Goal: Download file/media

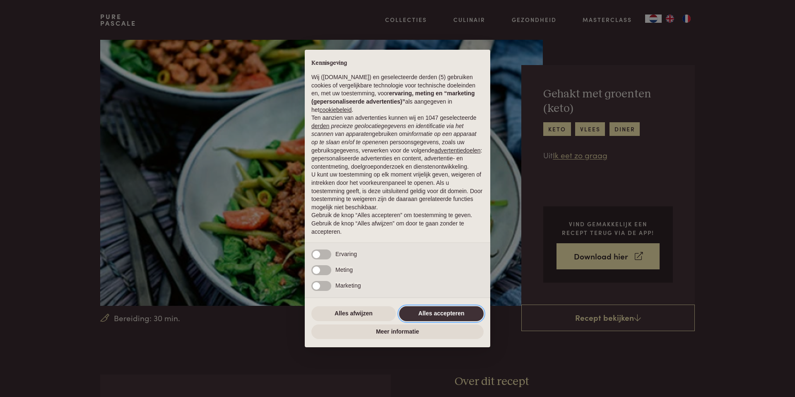
click at [433, 317] on button "Alles accepteren" at bounding box center [441, 313] width 85 height 15
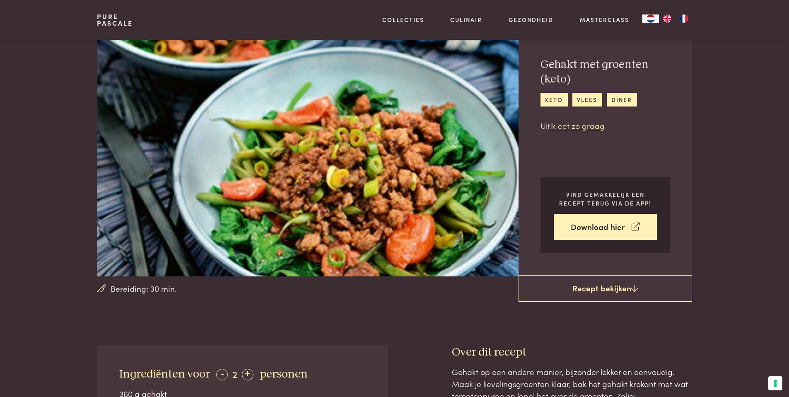
scroll to position [35, 0]
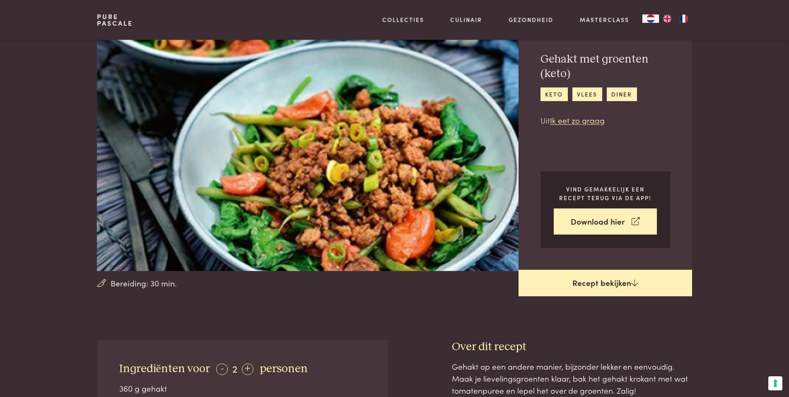
click at [557, 288] on link "Recept bekijken" at bounding box center [606, 283] width 174 height 27
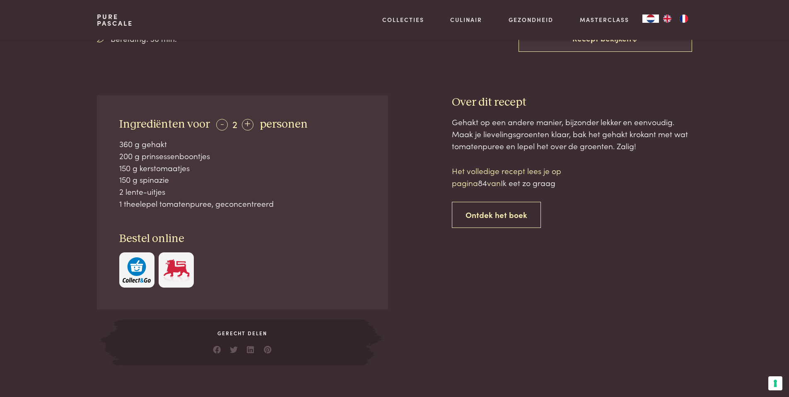
scroll to position [237, 0]
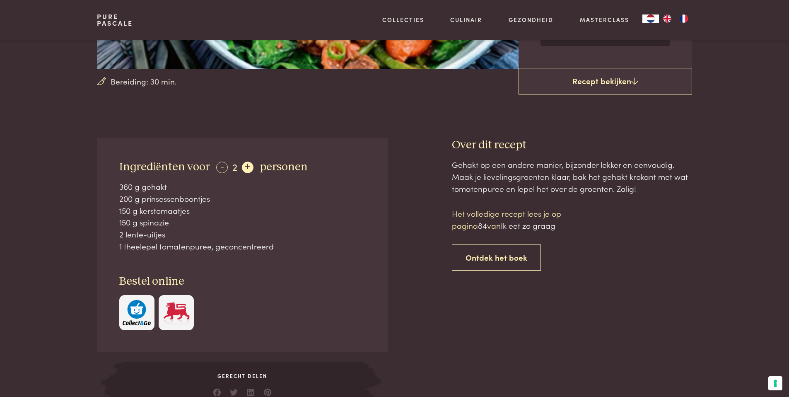
click at [247, 167] on div "+" at bounding box center [248, 168] width 12 height 12
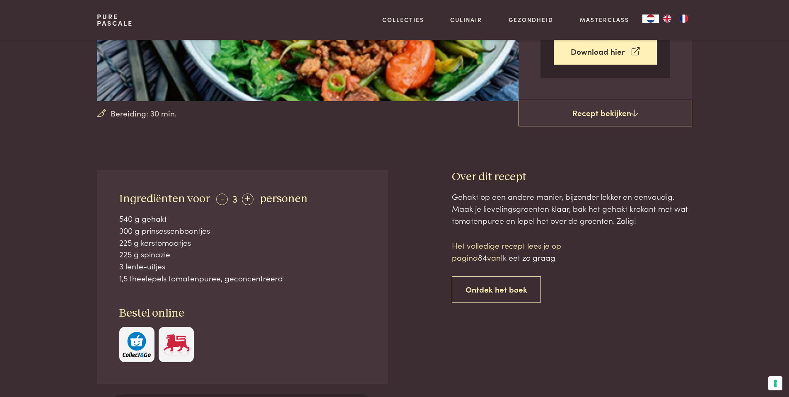
scroll to position [0, 0]
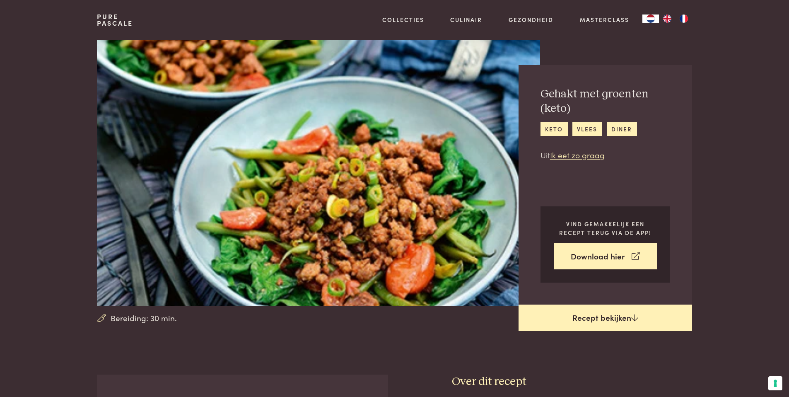
click at [576, 322] on link "Recept bekijken" at bounding box center [606, 318] width 174 height 27
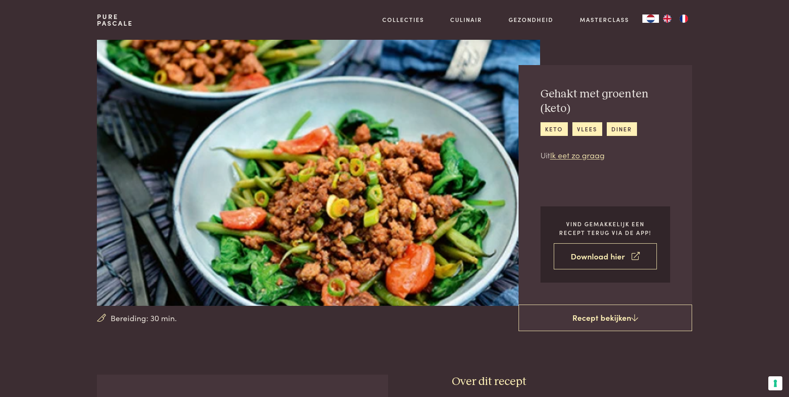
click at [612, 261] on link "Download hier" at bounding box center [605, 256] width 103 height 26
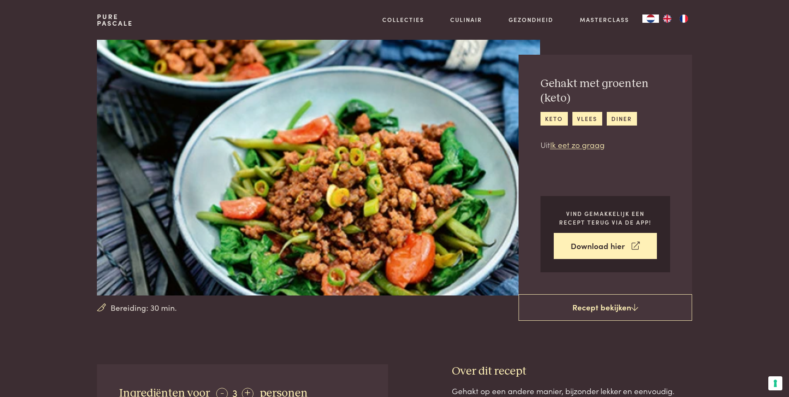
scroll to position [16, 0]
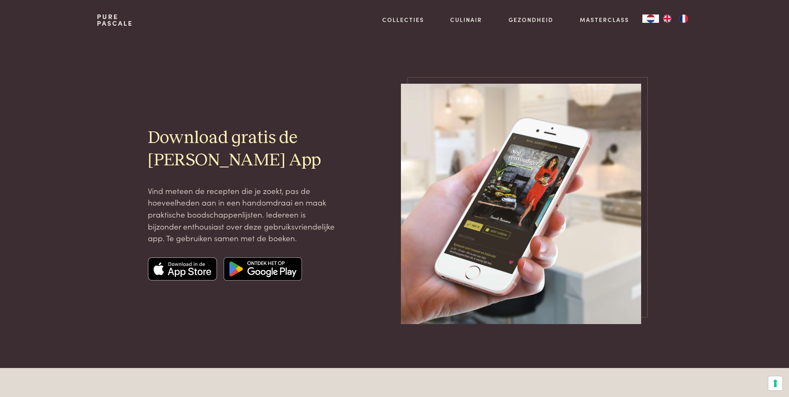
click at [261, 268] on img at bounding box center [263, 268] width 78 height 23
